Goal: Transaction & Acquisition: Obtain resource

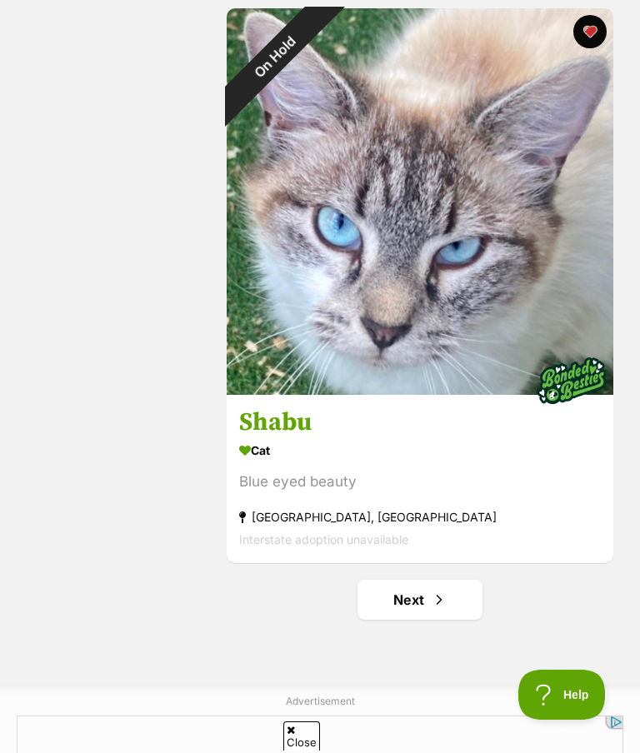
scroll to position [11182, 0]
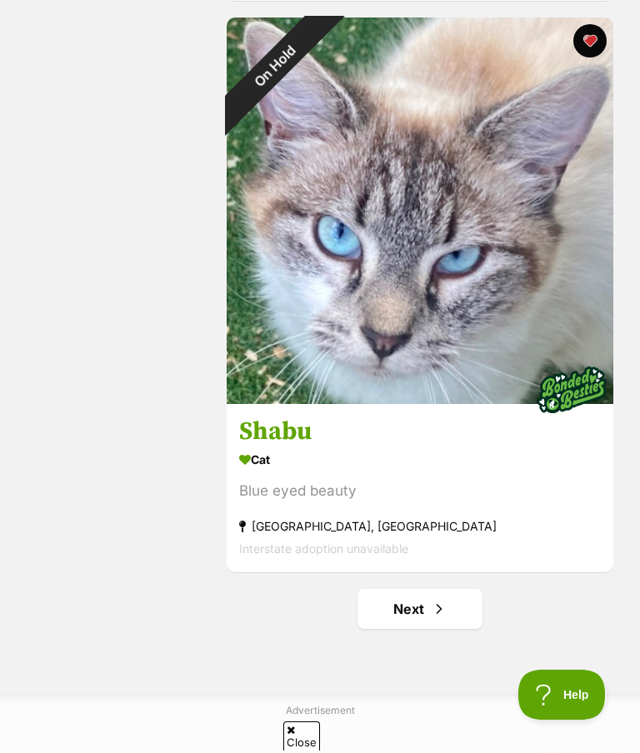
click at [437, 615] on span "Next page" at bounding box center [439, 609] width 17 height 20
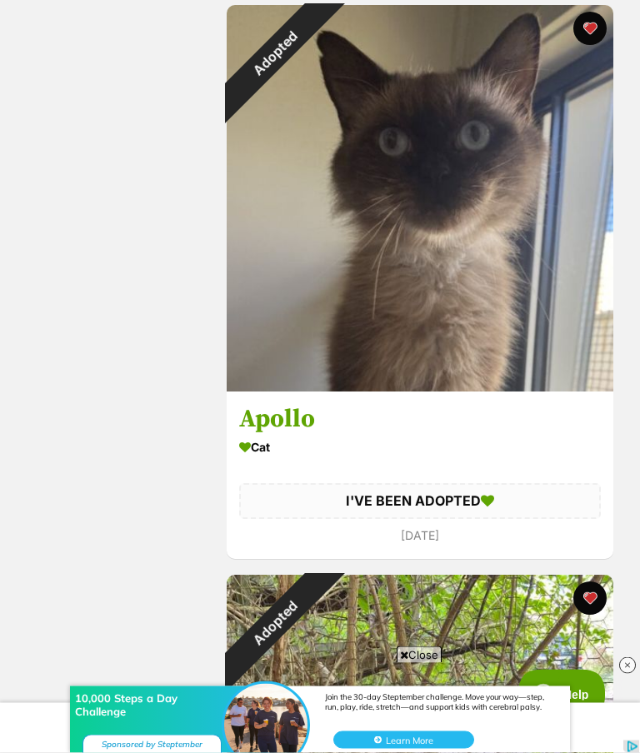
scroll to position [4983, 0]
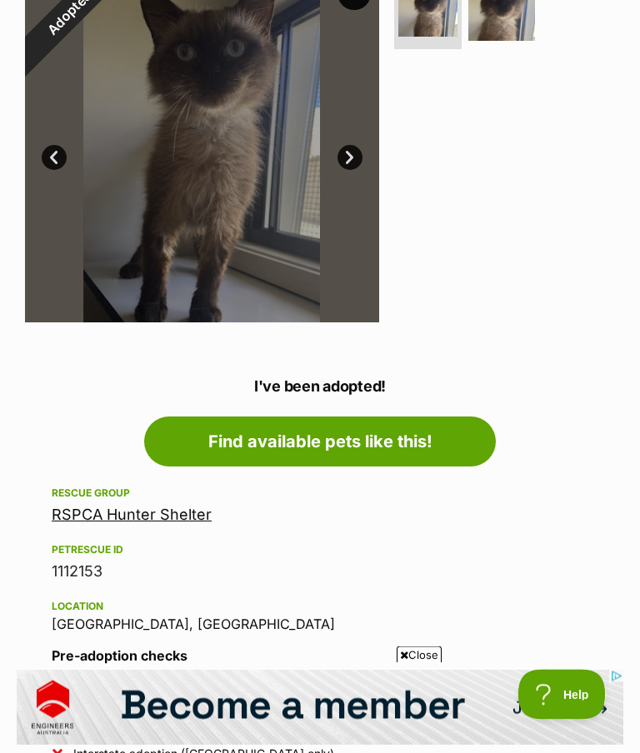
scroll to position [375, 0]
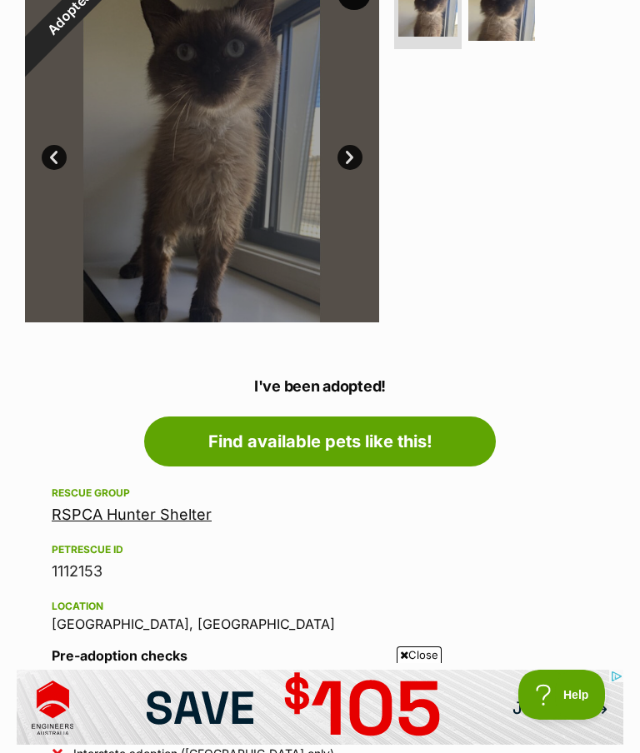
click at [137, 514] on link "RSPCA Hunter Shelter" at bounding box center [132, 514] width 160 height 17
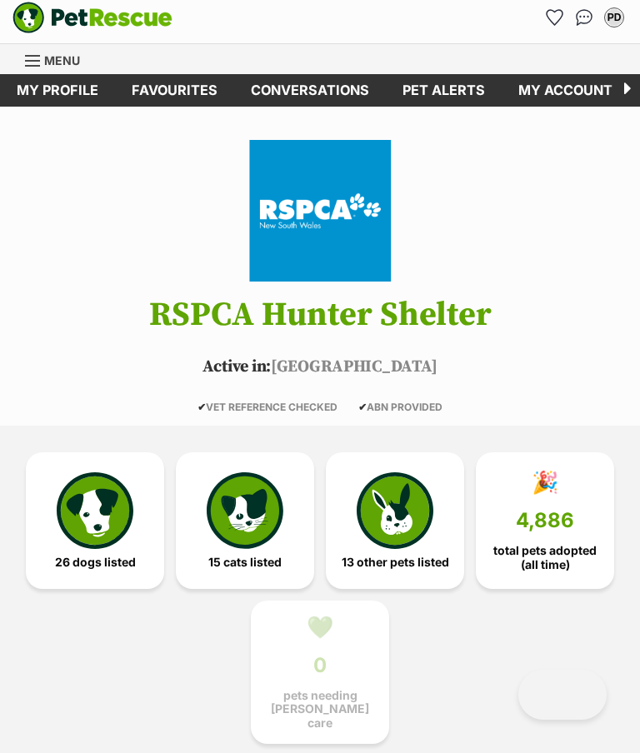
click at [254, 523] on img at bounding box center [245, 510] width 77 height 77
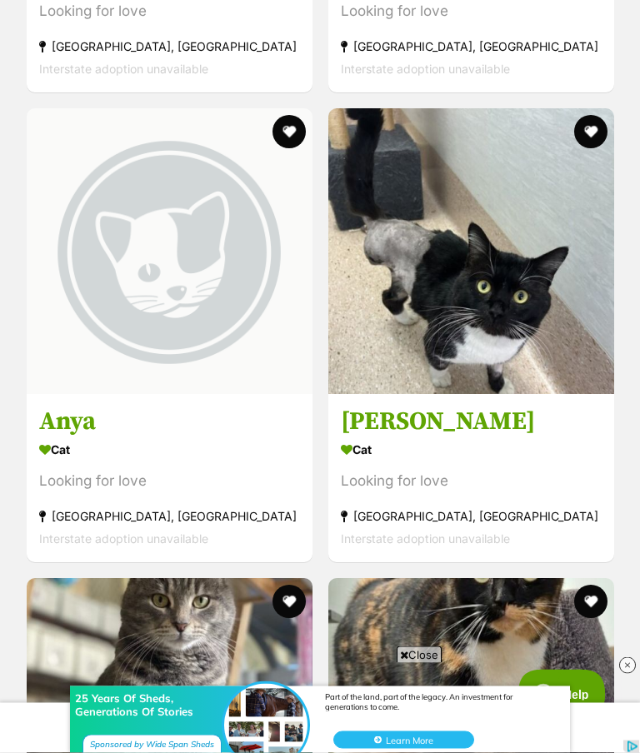
scroll to position [2510, 0]
click at [80, 424] on h3 "Anya" at bounding box center [169, 422] width 261 height 32
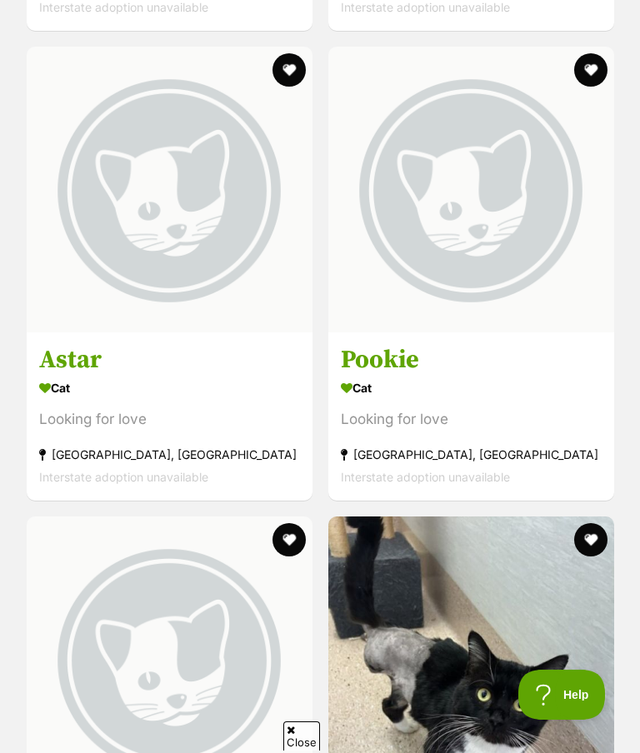
scroll to position [2048, 0]
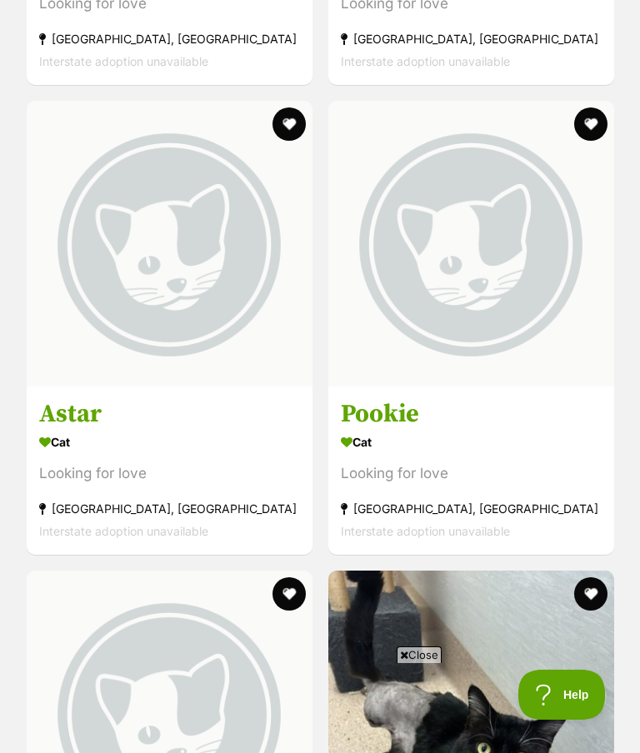
click at [406, 478] on section "Cat Looking for love Rutherford, NSW Interstate adoption unavailable" at bounding box center [471, 486] width 261 height 112
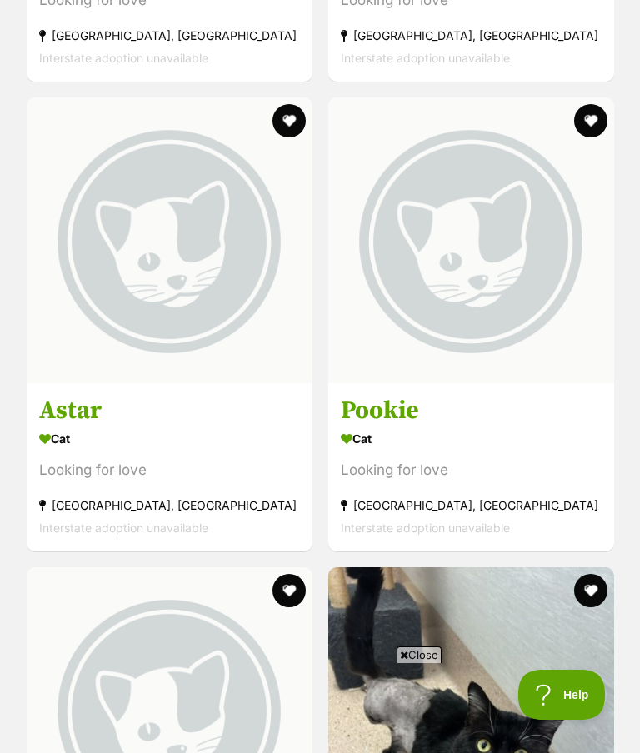
scroll to position [0, 0]
click at [82, 427] on h3 "Astar" at bounding box center [169, 411] width 261 height 32
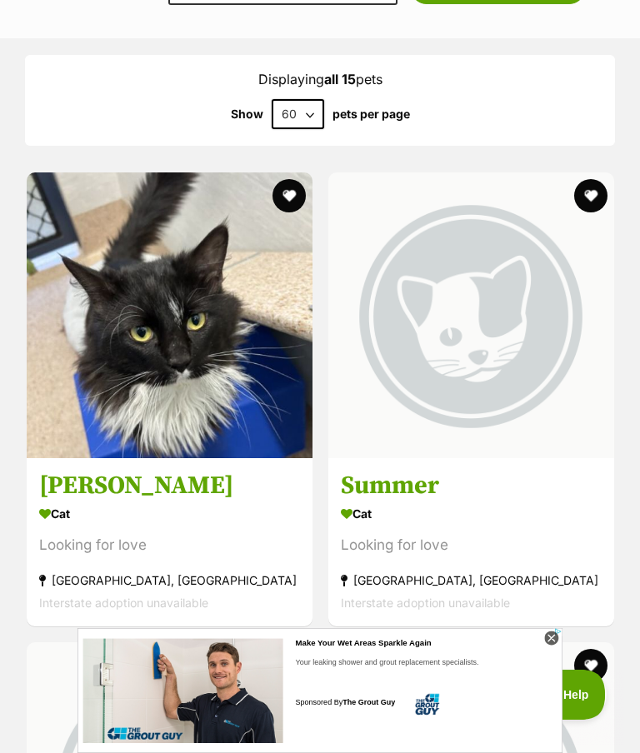
click at [395, 490] on h3 "Summer" at bounding box center [471, 486] width 261 height 32
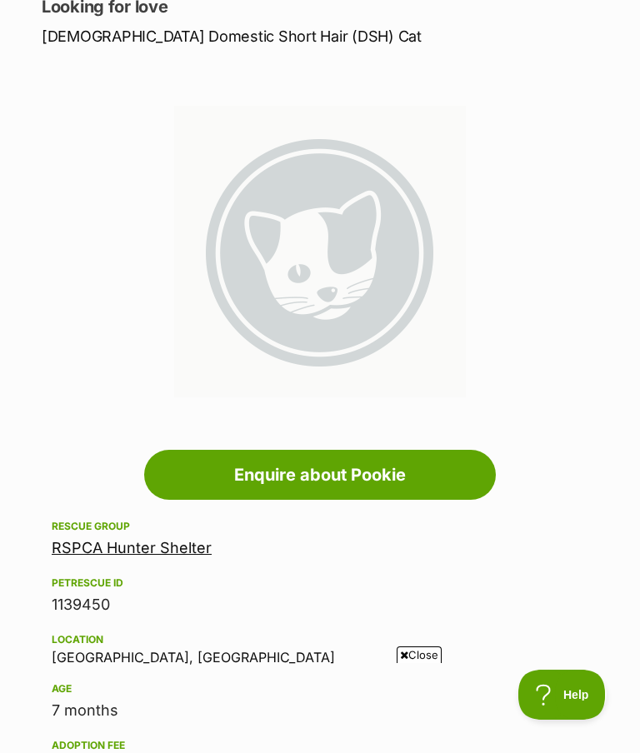
scroll to position [230, 0]
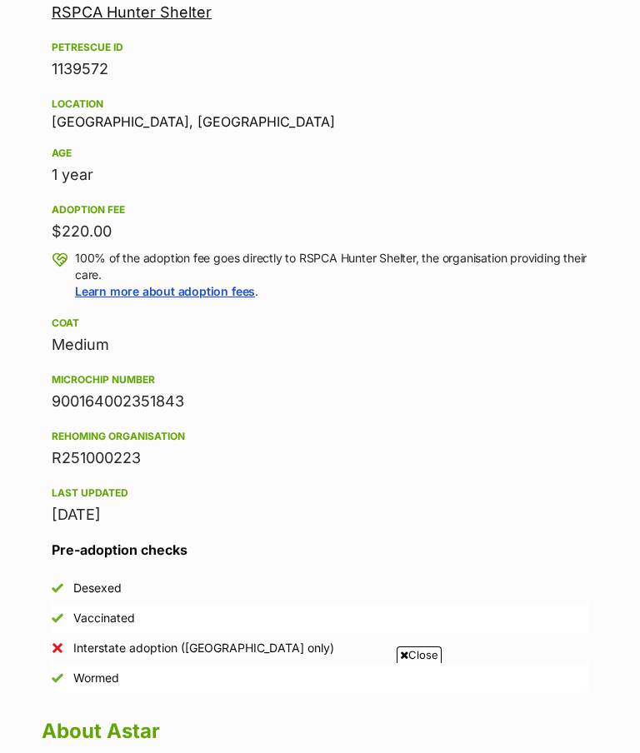
scroll to position [782, 0]
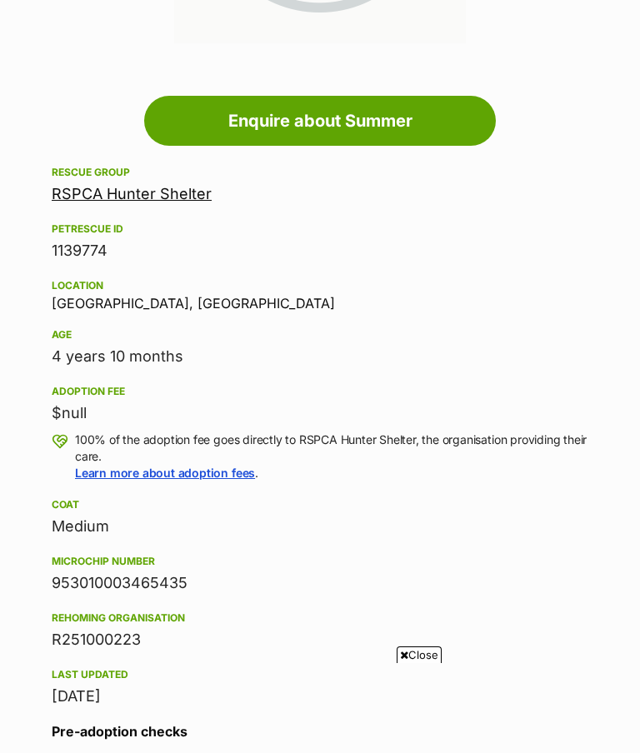
scroll to position [1159, 0]
